Goal: Transaction & Acquisition: Purchase product/service

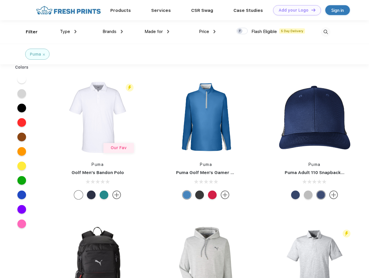
scroll to position [0, 0]
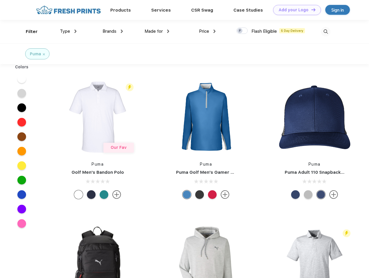
click at [295, 10] on link "Add your Logo Design Tool" at bounding box center [297, 10] width 48 height 10
click at [28, 32] on div "Filter" at bounding box center [32, 31] width 12 height 7
click at [68, 31] on span "Type" at bounding box center [65, 31] width 10 height 5
click at [113, 31] on span "Brands" at bounding box center [110, 31] width 14 height 5
click at [157, 31] on span "Made for" at bounding box center [154, 31] width 18 height 5
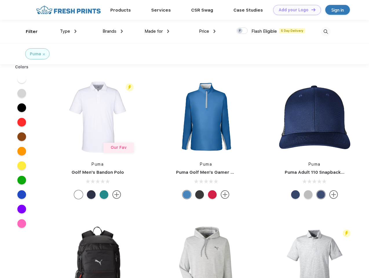
click at [207, 31] on span "Price" at bounding box center [204, 31] width 10 height 5
click at [242, 31] on div at bounding box center [241, 31] width 11 height 6
click at [240, 31] on input "checkbox" at bounding box center [238, 29] width 4 height 4
click at [326, 32] on img at bounding box center [326, 32] width 10 height 10
click at [22, 79] on div at bounding box center [22, 79] width 22 height 14
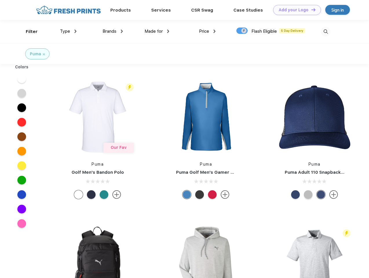
click at [22, 93] on div at bounding box center [22, 93] width 22 height 14
